Goal: Check status: Check status

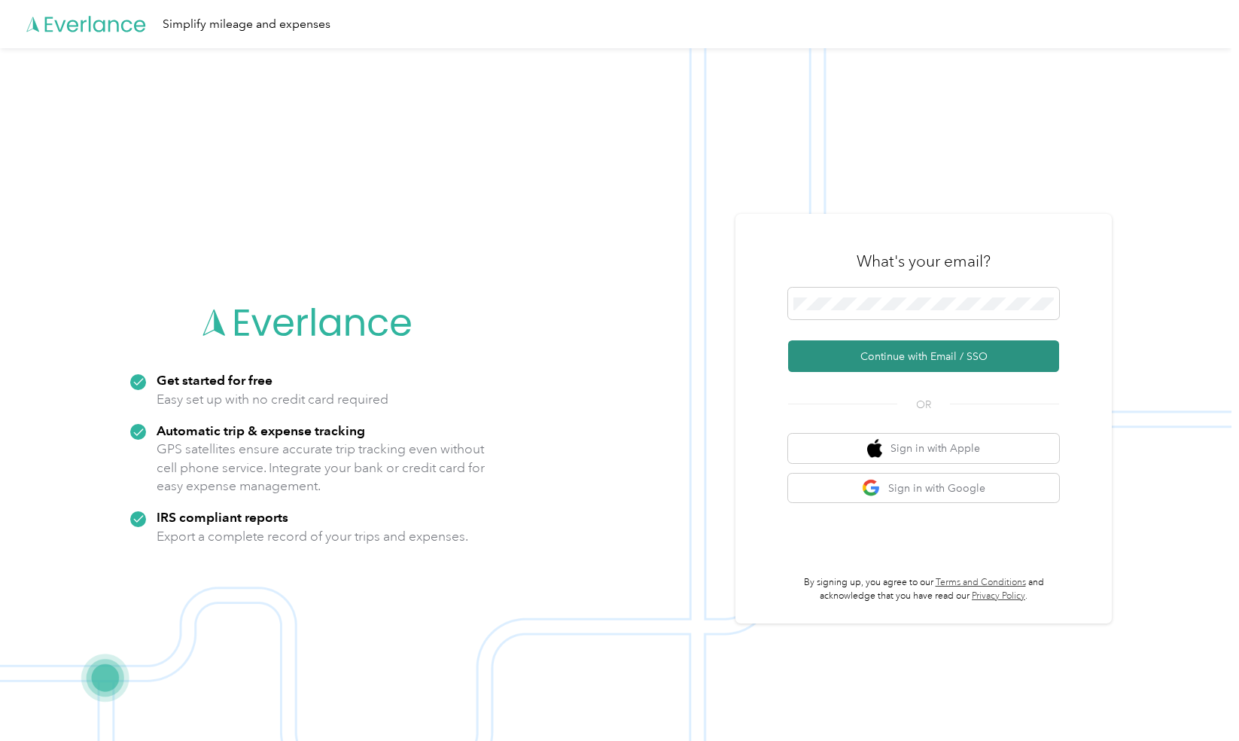
click at [870, 352] on button "Continue with Email / SSO" at bounding box center [923, 356] width 271 height 32
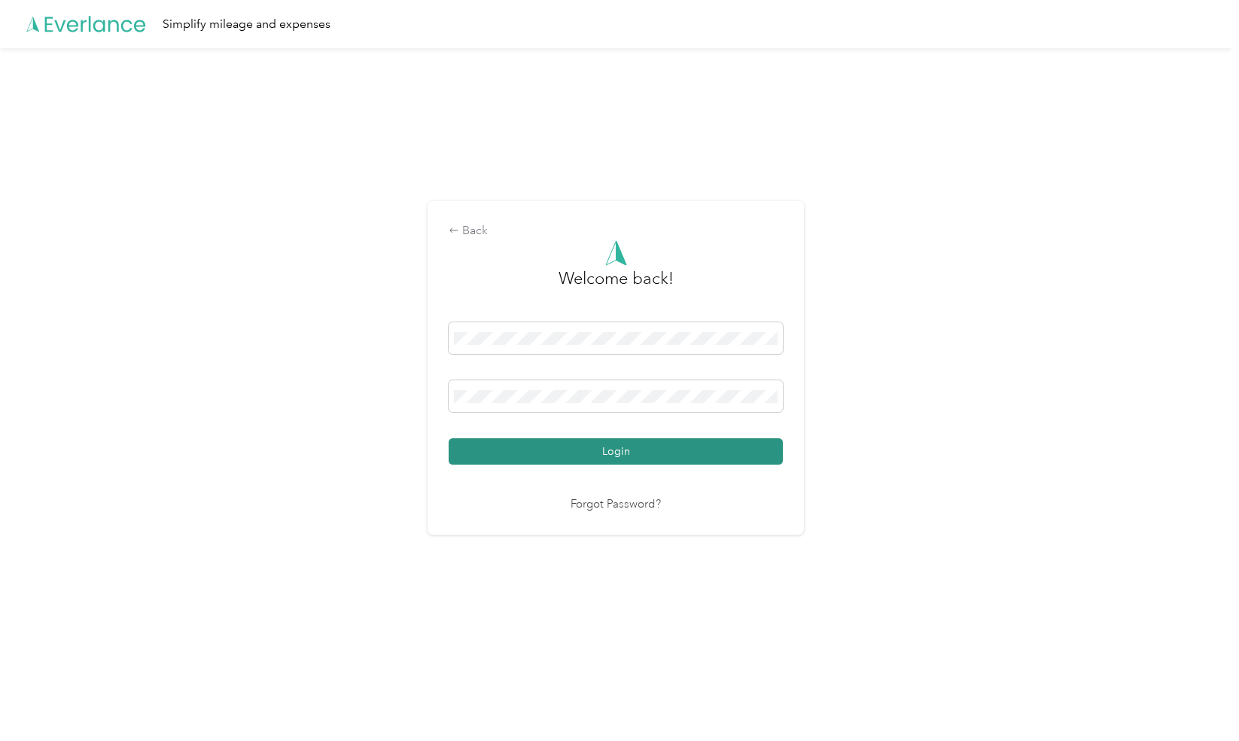
click at [604, 456] on button "Login" at bounding box center [616, 451] width 334 height 26
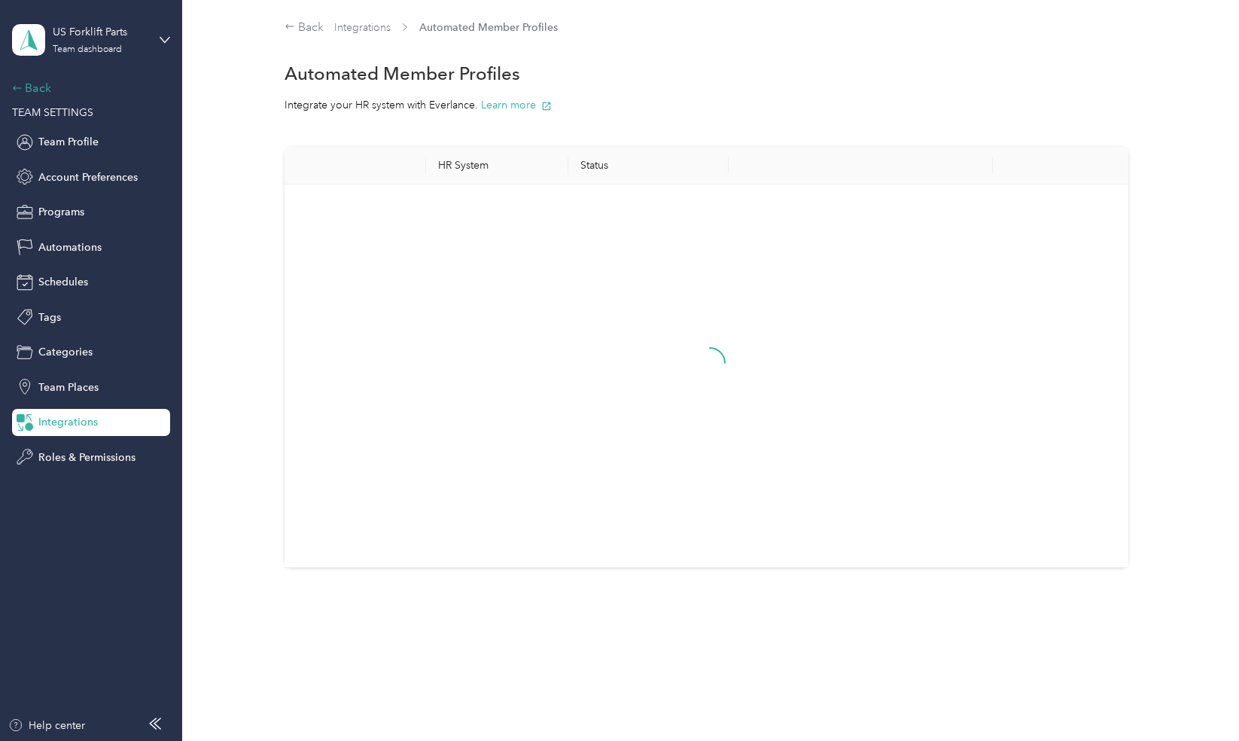
click at [36, 91] on div "Back" at bounding box center [87, 88] width 151 height 18
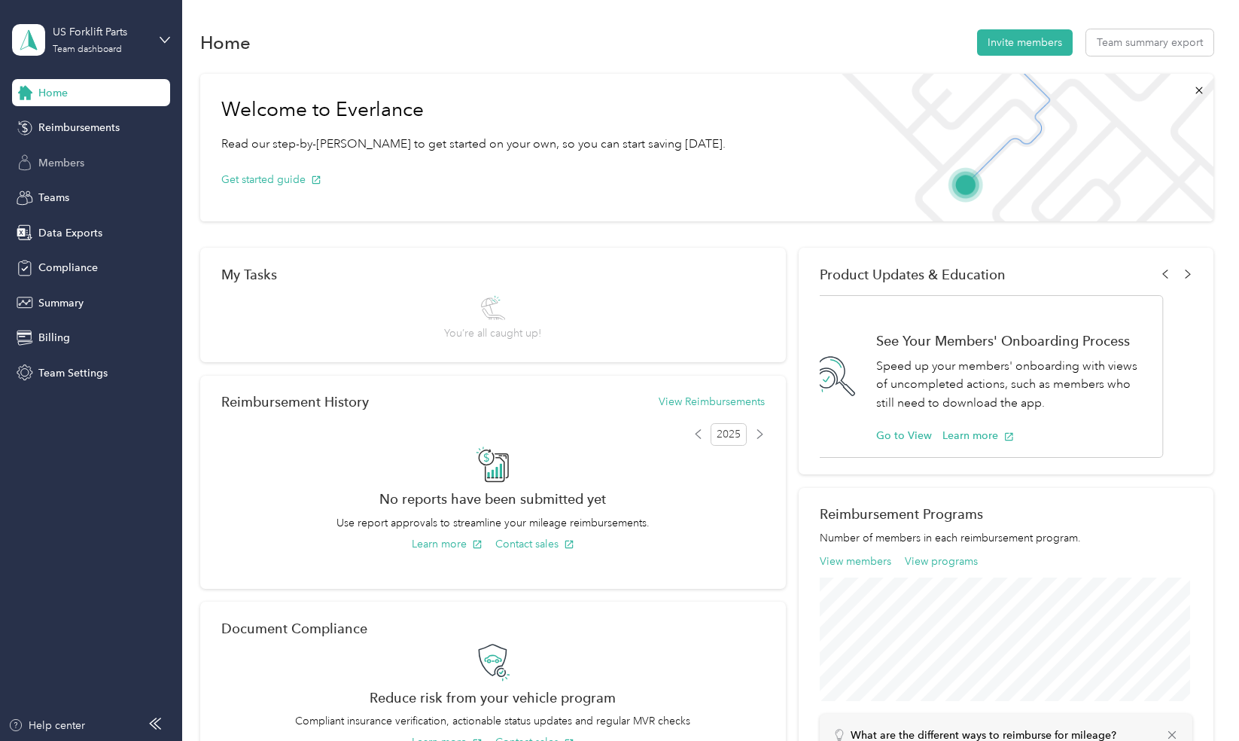
click at [48, 166] on span "Members" at bounding box center [61, 163] width 46 height 16
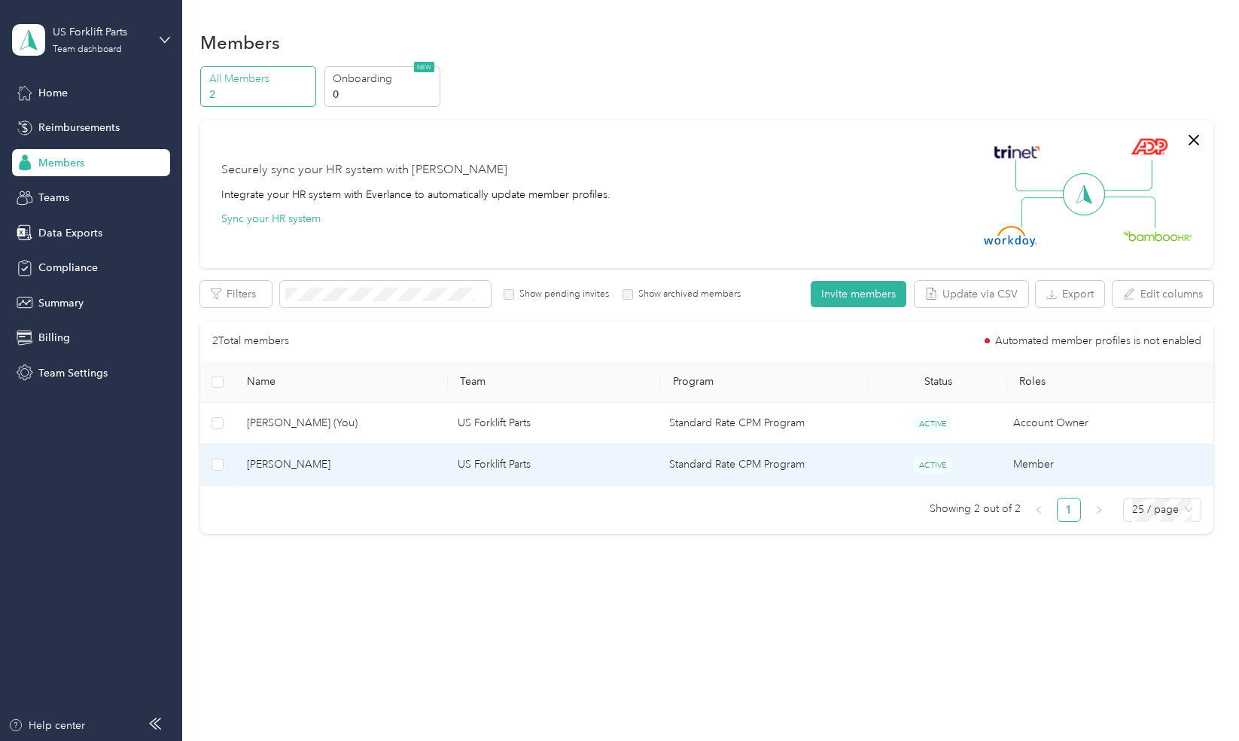
click at [268, 457] on span "[PERSON_NAME]" at bounding box center [340, 464] width 187 height 17
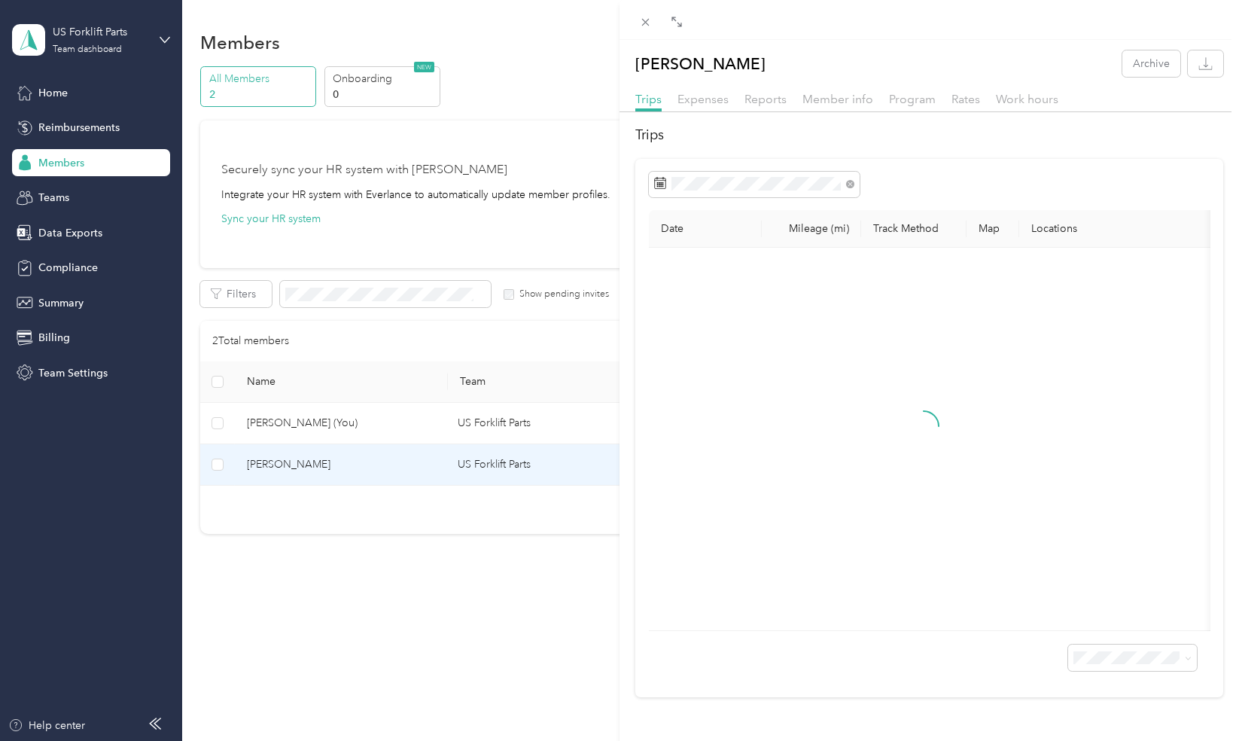
scroll to position [17, 0]
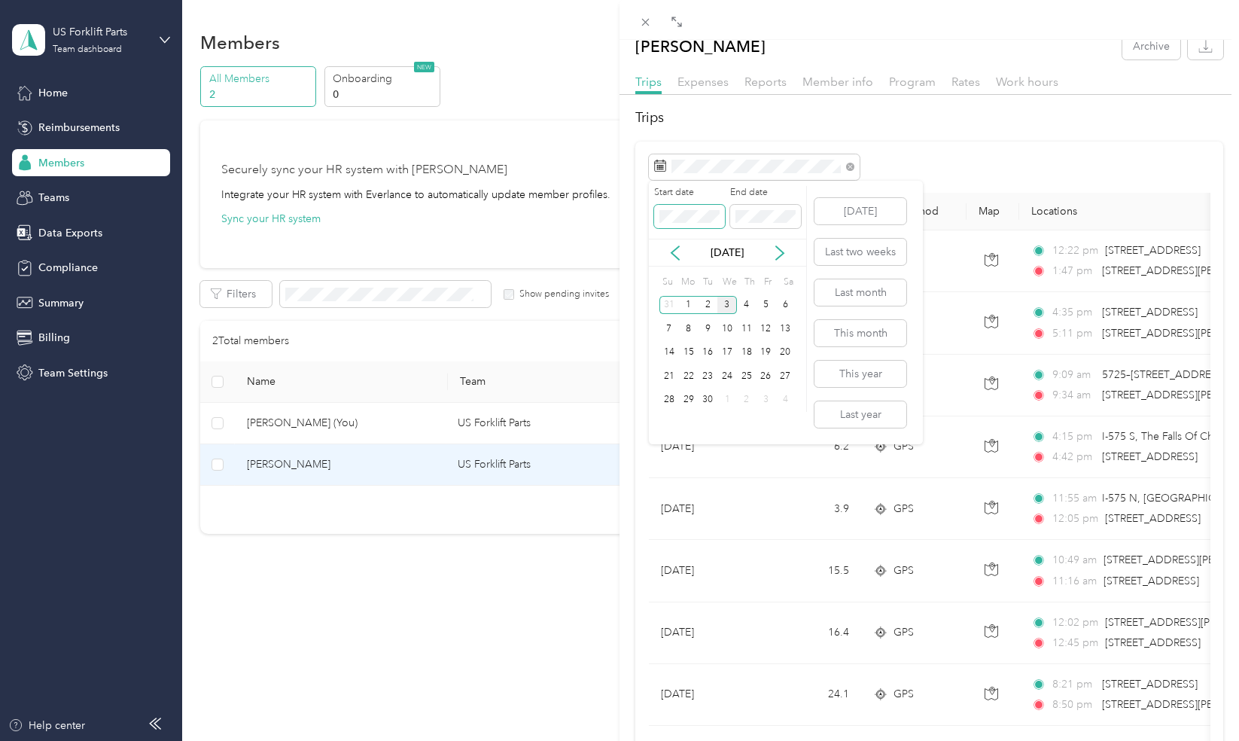
click at [646, 719] on div "Drag to resize Click to close [PERSON_NAME] Archive Trips Expenses Reports Memb…" at bounding box center [615, 741] width 1231 height 0
click at [679, 257] on icon at bounding box center [675, 252] width 15 height 15
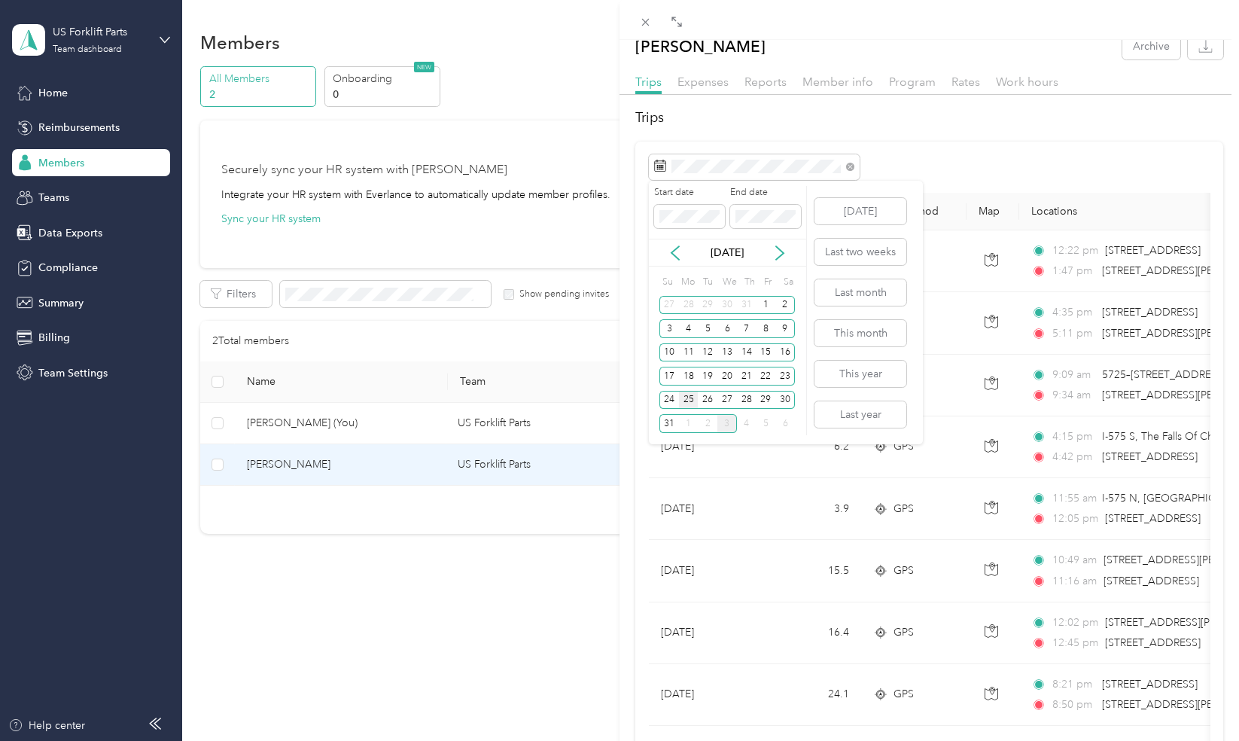
click at [686, 399] on div "25" at bounding box center [689, 400] width 20 height 19
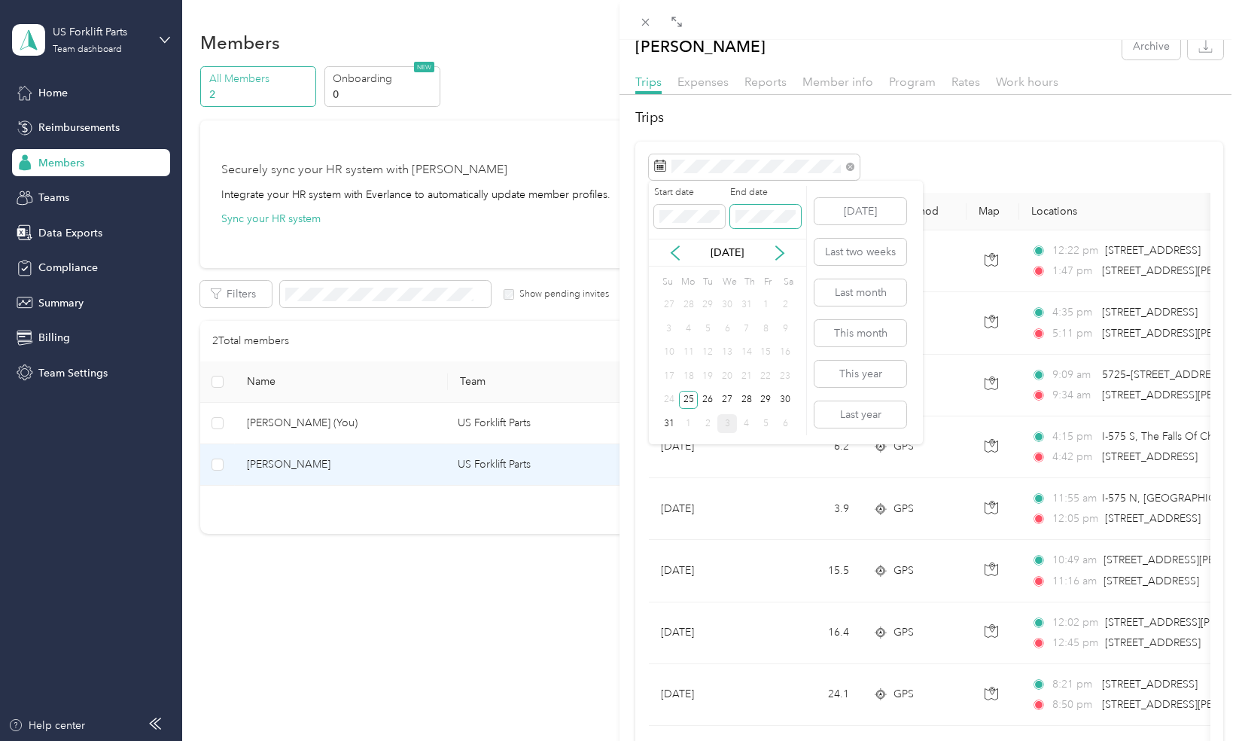
click at [741, 227] on span at bounding box center [765, 217] width 71 height 24
click at [783, 395] on div "30" at bounding box center [785, 400] width 20 height 19
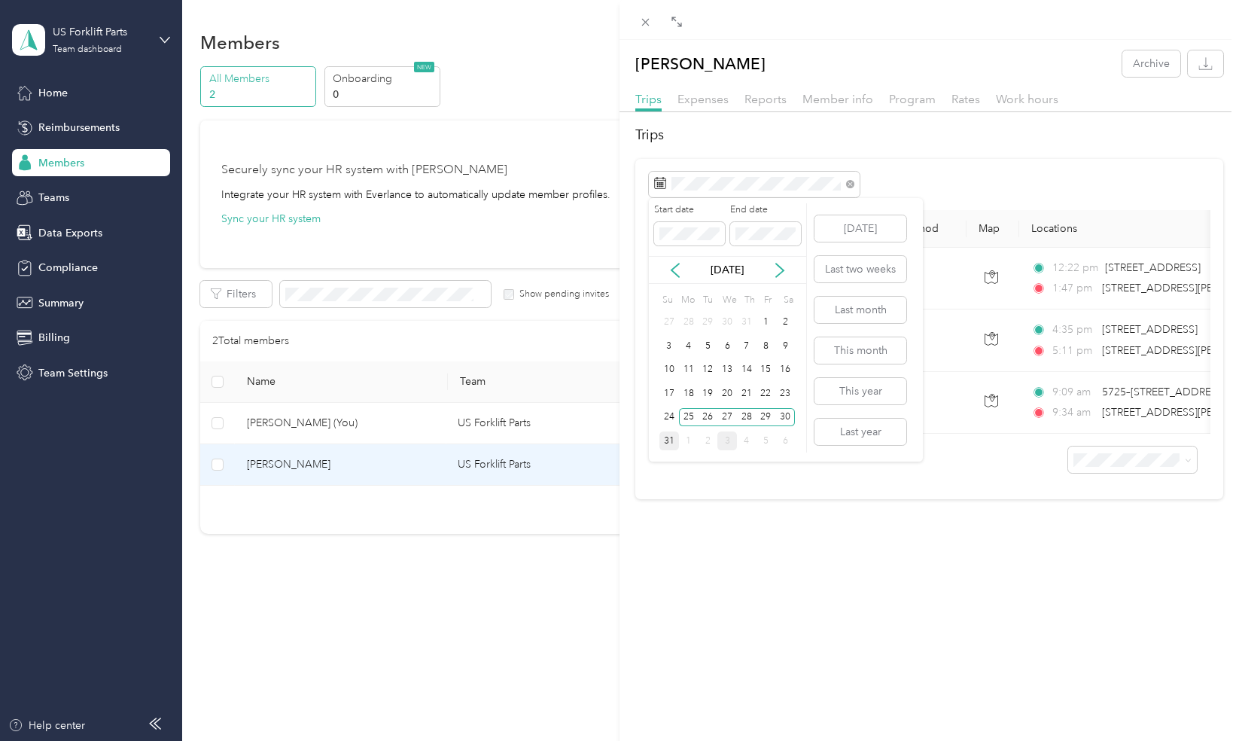
click at [670, 442] on div "31" at bounding box center [669, 440] width 20 height 19
click at [763, 214] on label "End date" at bounding box center [765, 210] width 71 height 14
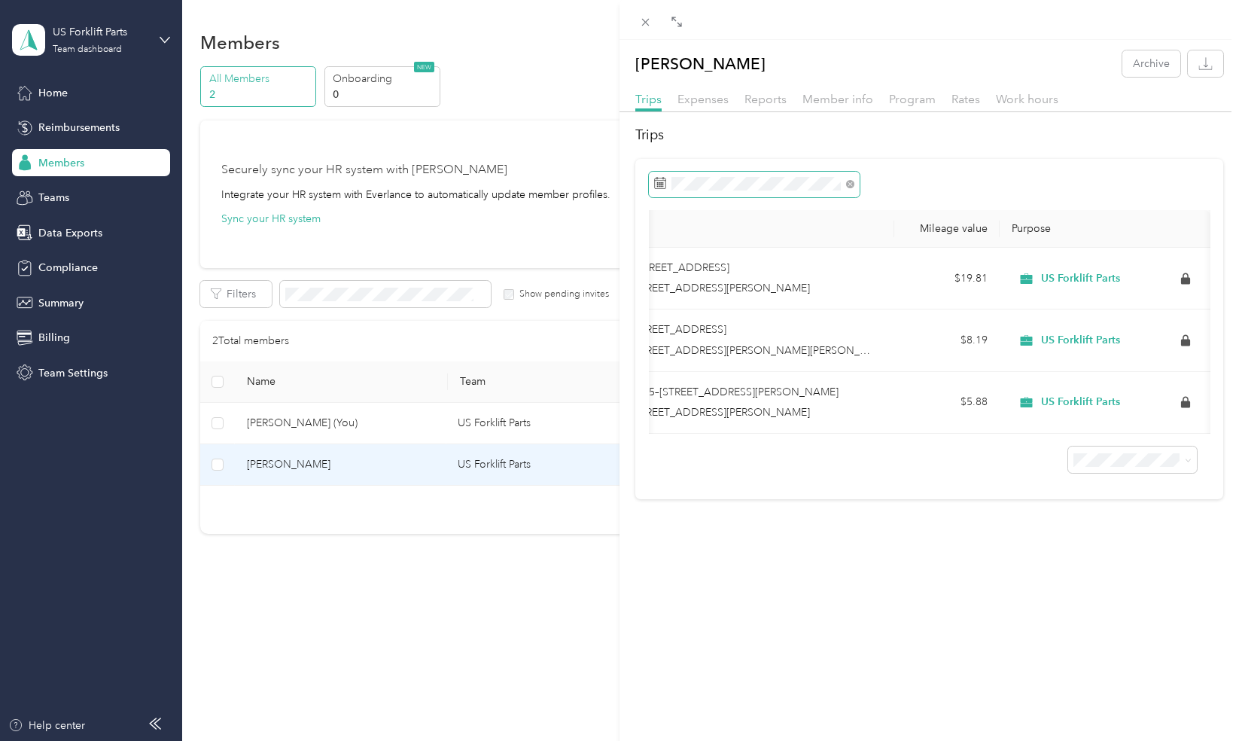
scroll to position [0, 483]
click at [723, 98] on span "Expenses" at bounding box center [702, 99] width 51 height 14
